Goal: Transaction & Acquisition: Download file/media

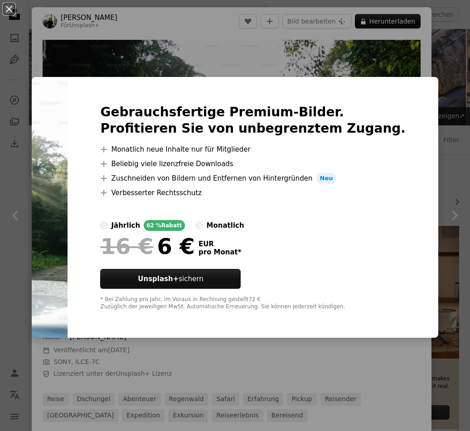
scroll to position [592, 0]
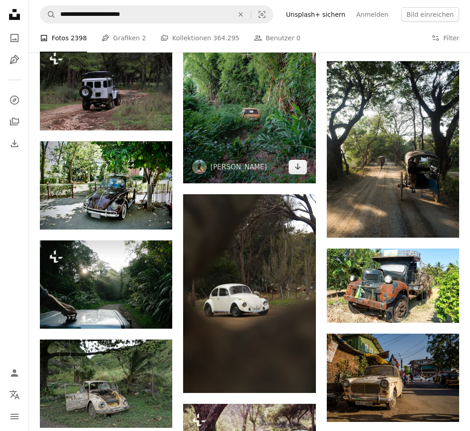
click at [228, 137] on img at bounding box center [249, 84] width 132 height 199
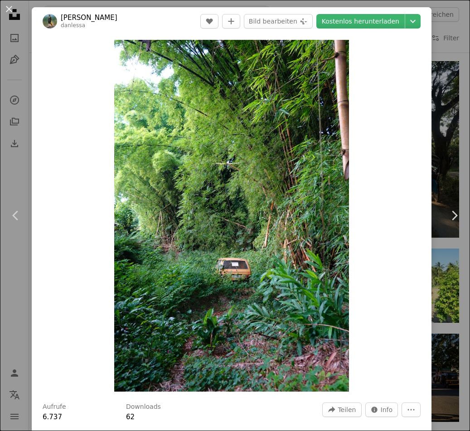
click at [228, 137] on img "Dieses Bild heranzoomen" at bounding box center [231, 216] width 235 height 352
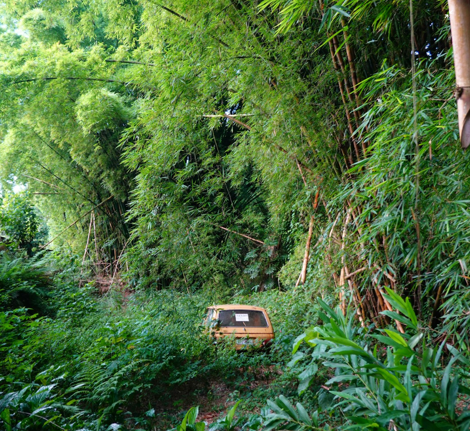
scroll to position [132, 0]
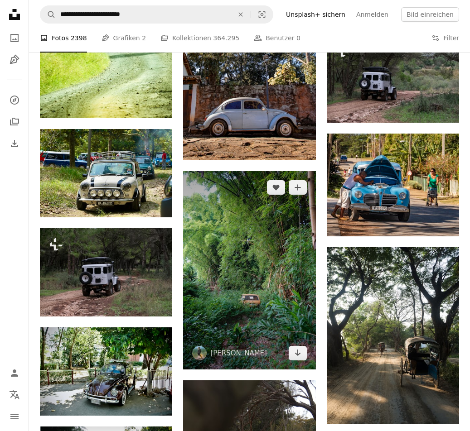
scroll to position [408, 0]
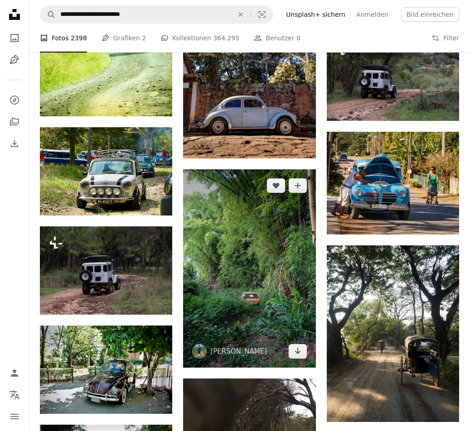
click at [243, 297] on img at bounding box center [249, 269] width 132 height 199
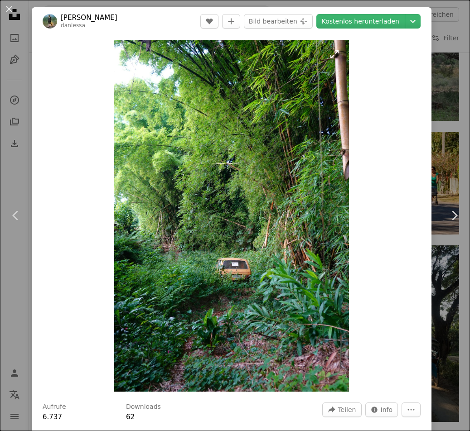
scroll to position [4, 0]
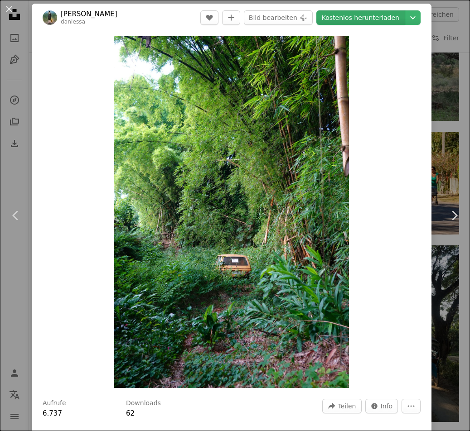
click at [375, 17] on link "Kostenlos herunterladen" at bounding box center [360, 17] width 88 height 15
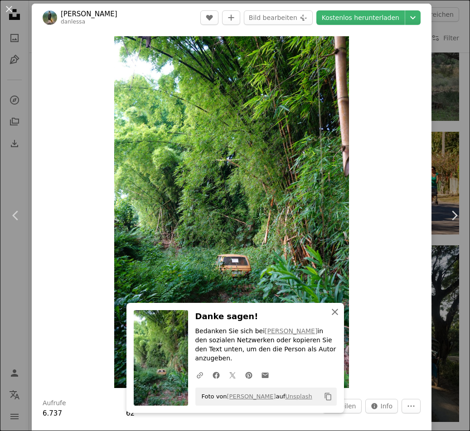
click at [333, 315] on icon "An X shape" at bounding box center [335, 312] width 11 height 11
